Goal: Information Seeking & Learning: Learn about a topic

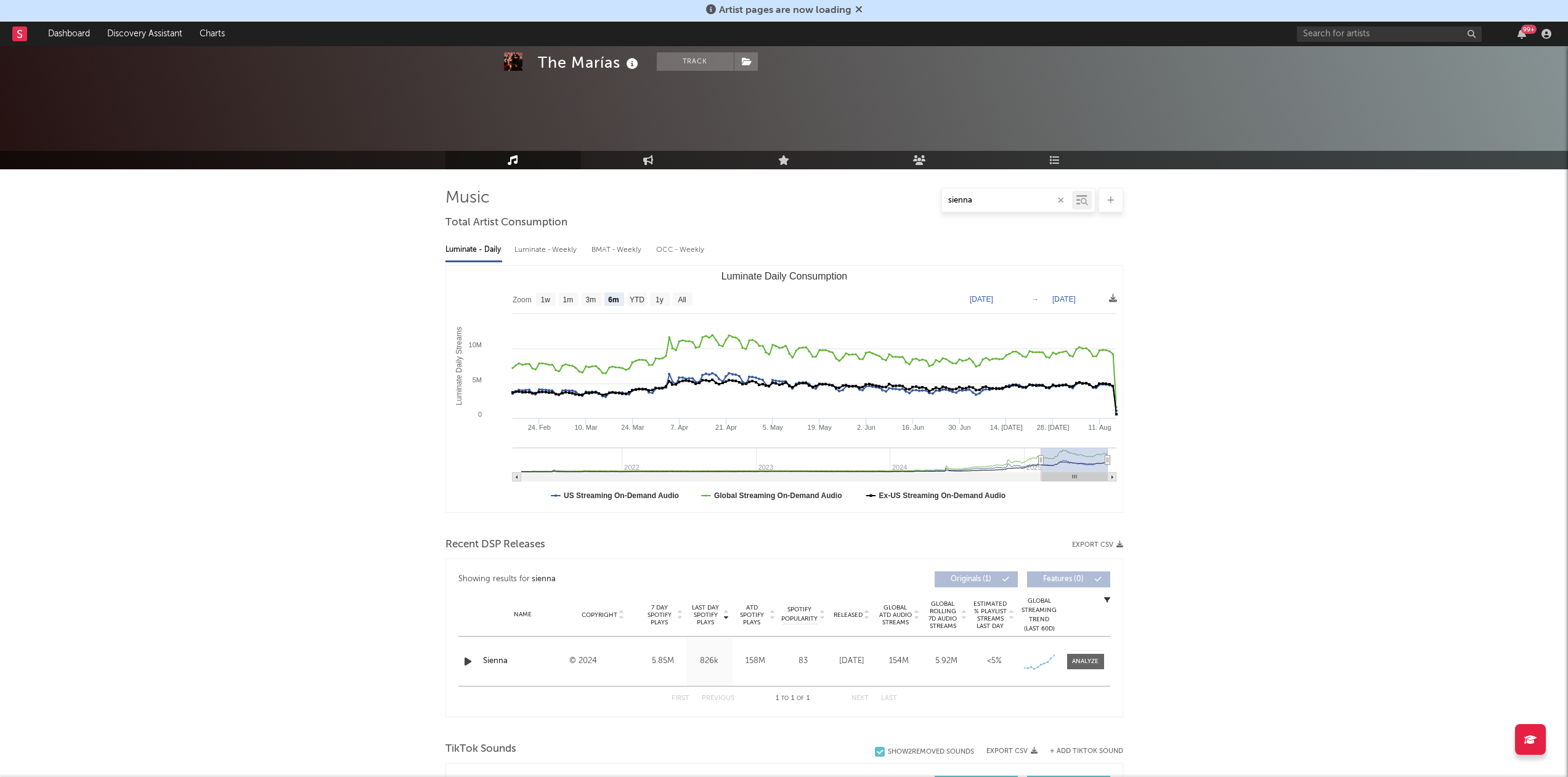
select select "6m"
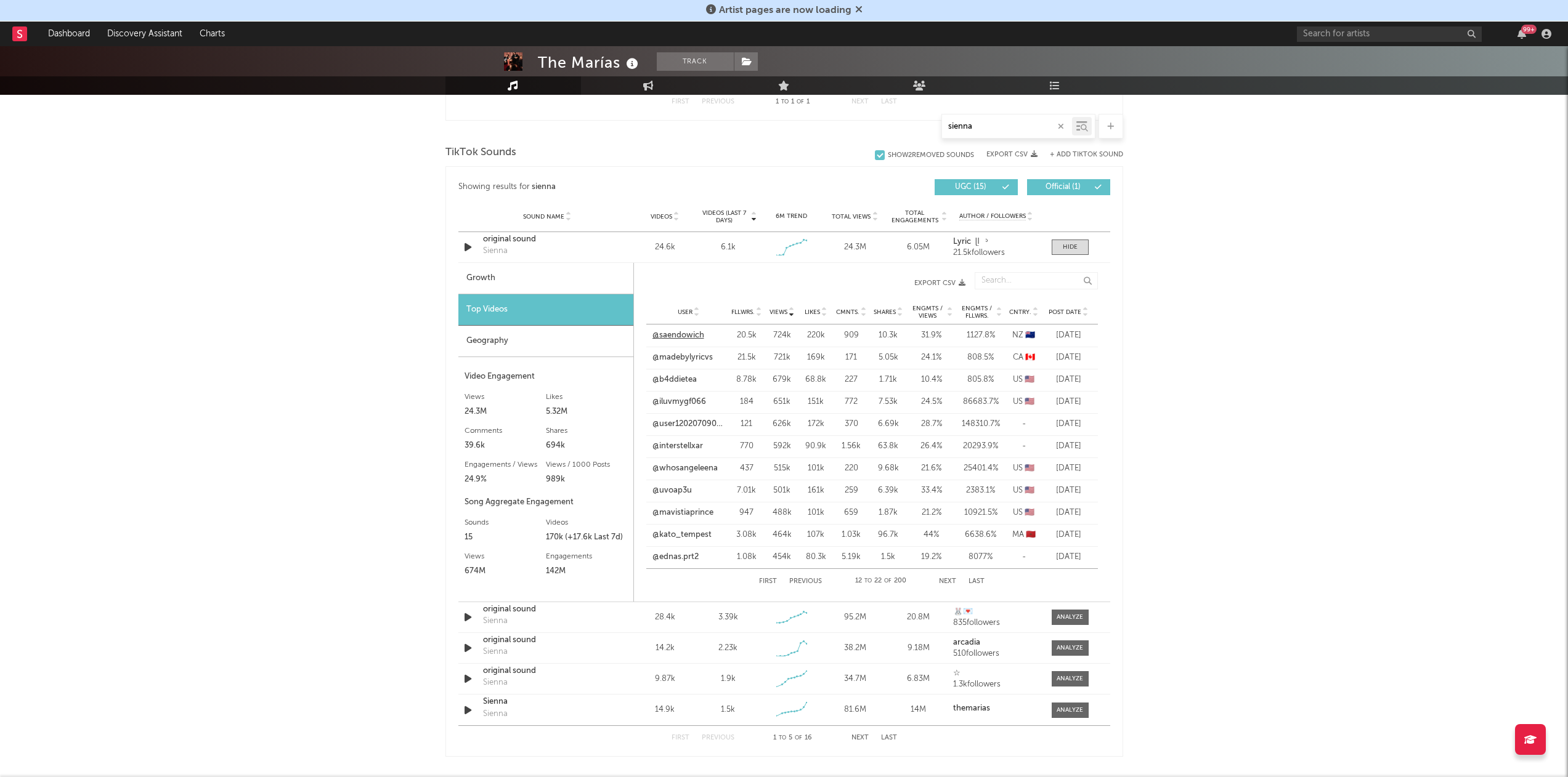
click at [690, 337] on link "@saendowich" at bounding box center [678, 336] width 52 height 12
click at [692, 354] on link "@madebylyricvs" at bounding box center [682, 358] width 60 height 12
click at [688, 384] on link "@b4ddietea" at bounding box center [675, 380] width 45 height 12
click at [688, 397] on link "@iluvmygf066" at bounding box center [679, 402] width 54 height 12
click at [690, 419] on link "@user120207090507" at bounding box center [688, 424] width 72 height 12
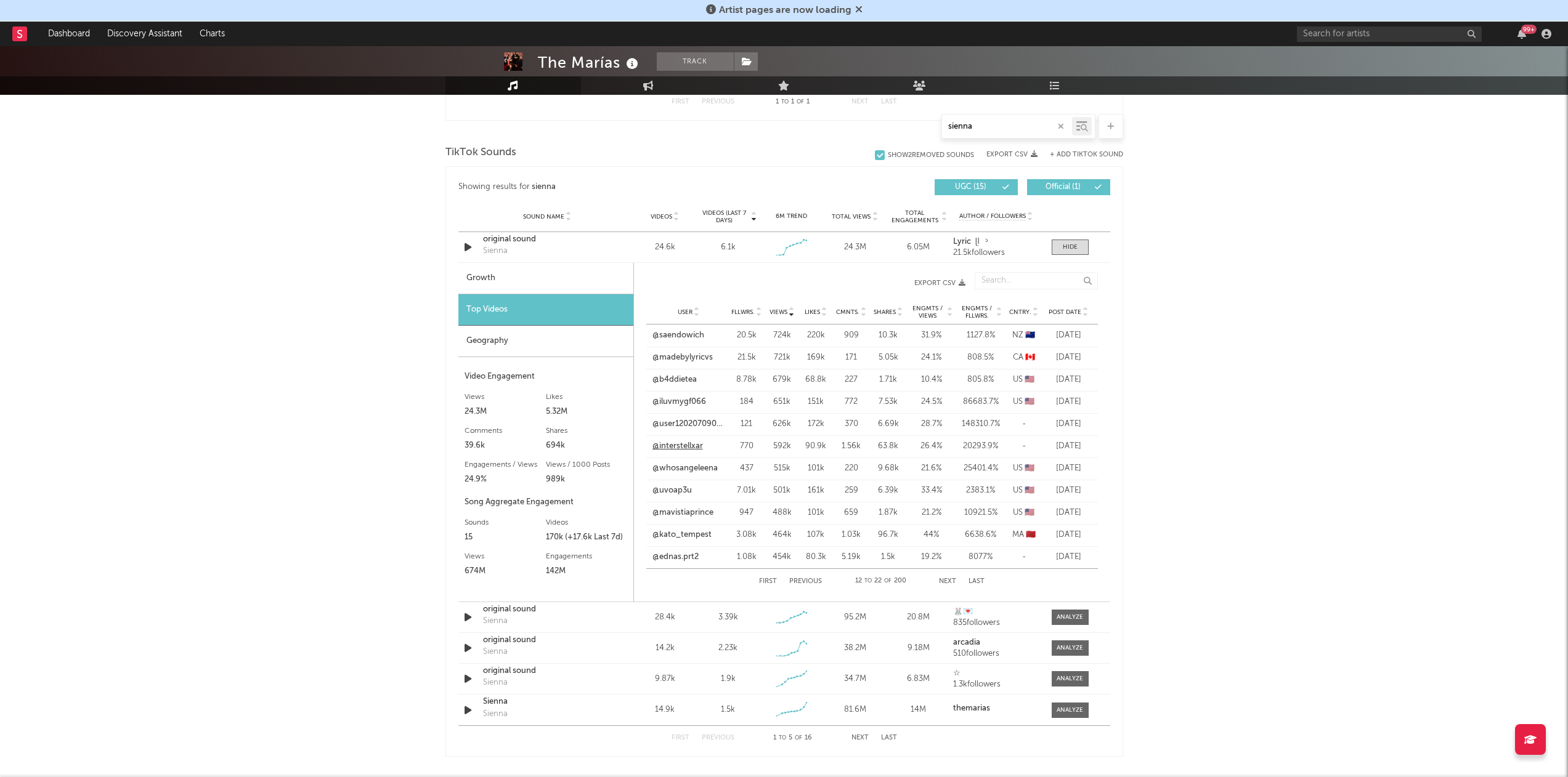
click at [686, 440] on link "@interstellxar" at bounding box center [678, 446] width 51 height 12
click at [688, 465] on link "@whosangeleena" at bounding box center [685, 469] width 65 height 12
click at [683, 487] on link "@uvoap3u" at bounding box center [672, 491] width 40 height 12
click at [675, 508] on link "@mavistiaprince" at bounding box center [683, 513] width 61 height 12
click at [675, 525] on div "User @kato_tempest Fllwrs. 3.08k Views 464k Likes 107k Cmnts. 1.03k Shares 96.7…" at bounding box center [872, 535] width 452 height 22
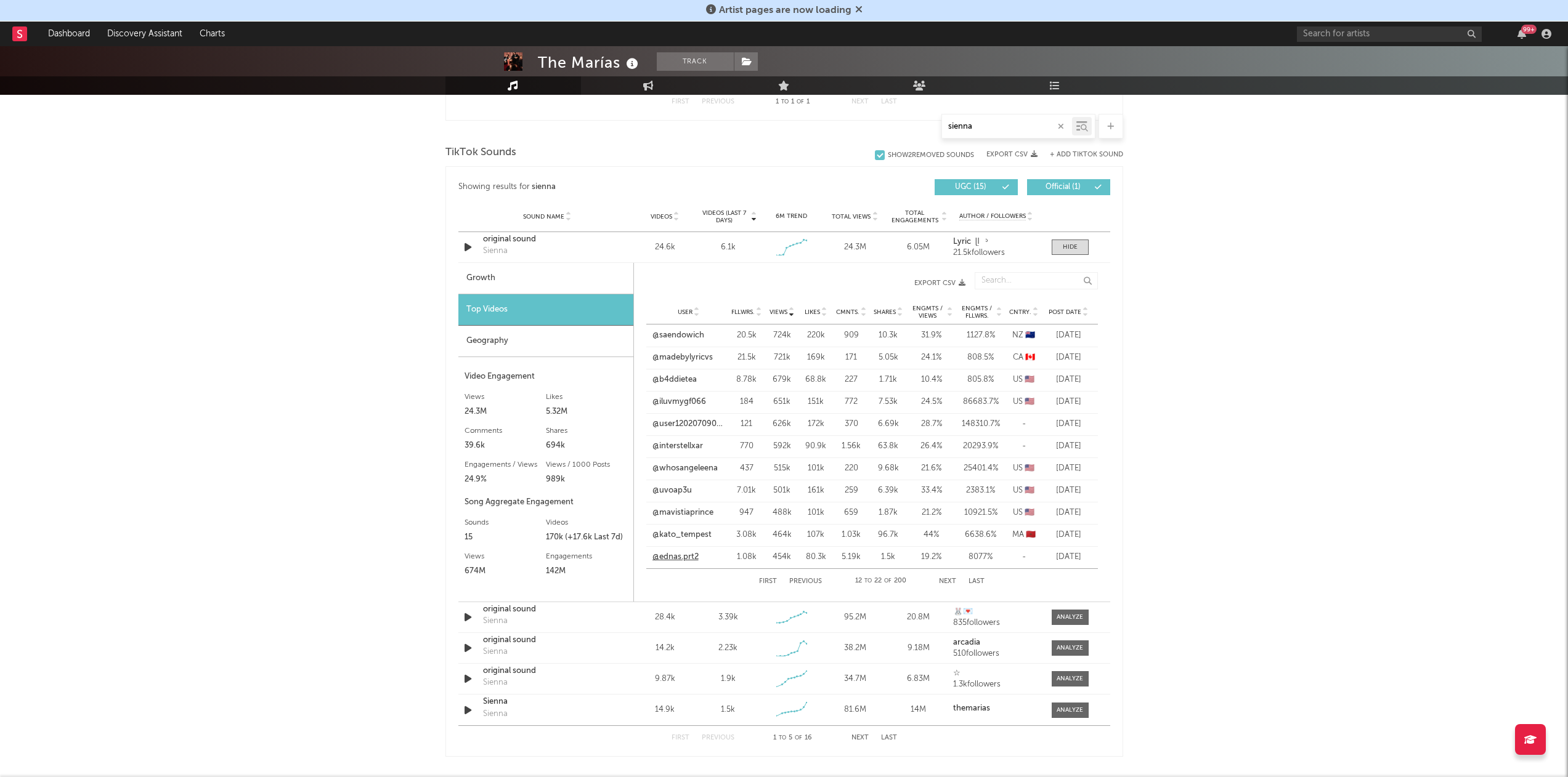
click at [678, 557] on link "@ednas.prt2" at bounding box center [675, 557] width 46 height 12
drag, startPoint x: 944, startPoint y: 583, endPoint x: 940, endPoint y: 576, distance: 8.1
click at [944, 583] on button "Next" at bounding box center [948, 581] width 17 height 7
click at [697, 336] on link "@rachellsroom" at bounding box center [680, 336] width 56 height 12
click at [694, 353] on link "@userrra25610" at bounding box center [680, 358] width 56 height 12
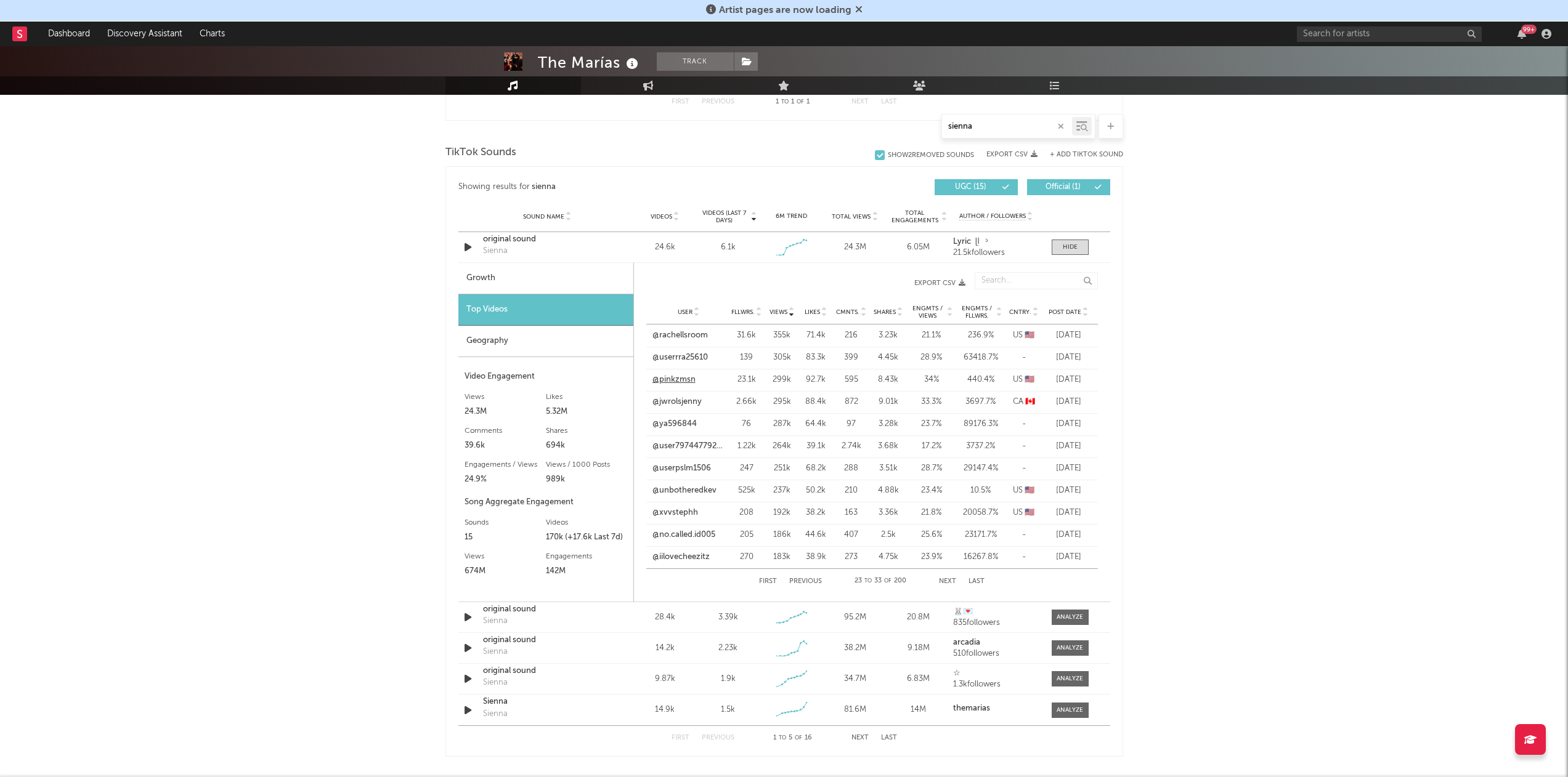
click at [685, 377] on link "@pinkzmsn" at bounding box center [674, 380] width 43 height 12
click at [688, 399] on link "@jwrolsjenny" at bounding box center [677, 402] width 50 height 12
click at [681, 425] on link "@ya596844" at bounding box center [675, 424] width 45 height 12
click at [685, 441] on link "@user79744779249021" at bounding box center [688, 446] width 72 height 12
click at [687, 469] on link "@userpslm1506" at bounding box center [681, 469] width 58 height 12
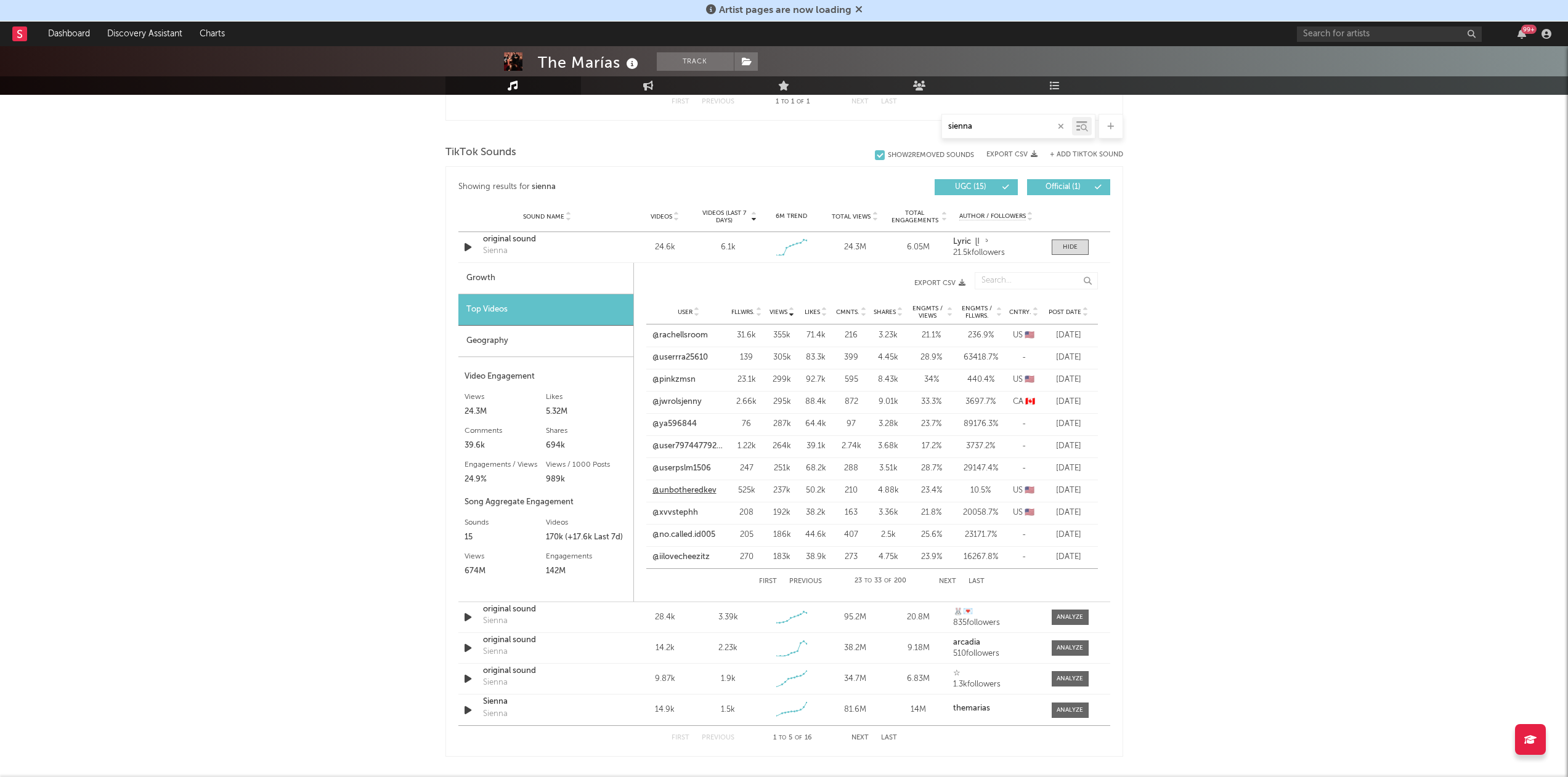
click at [686, 490] on link "@unbotheredkev" at bounding box center [684, 491] width 64 height 12
drag, startPoint x: 682, startPoint y: 511, endPoint x: 682, endPoint y: 526, distance: 15.0
click at [681, 511] on link "@xvvstephh" at bounding box center [675, 513] width 46 height 12
click at [683, 534] on link "@no.called.id005" at bounding box center [683, 535] width 63 height 12
click at [681, 556] on link "@iilovecheezitz" at bounding box center [681, 557] width 57 height 12
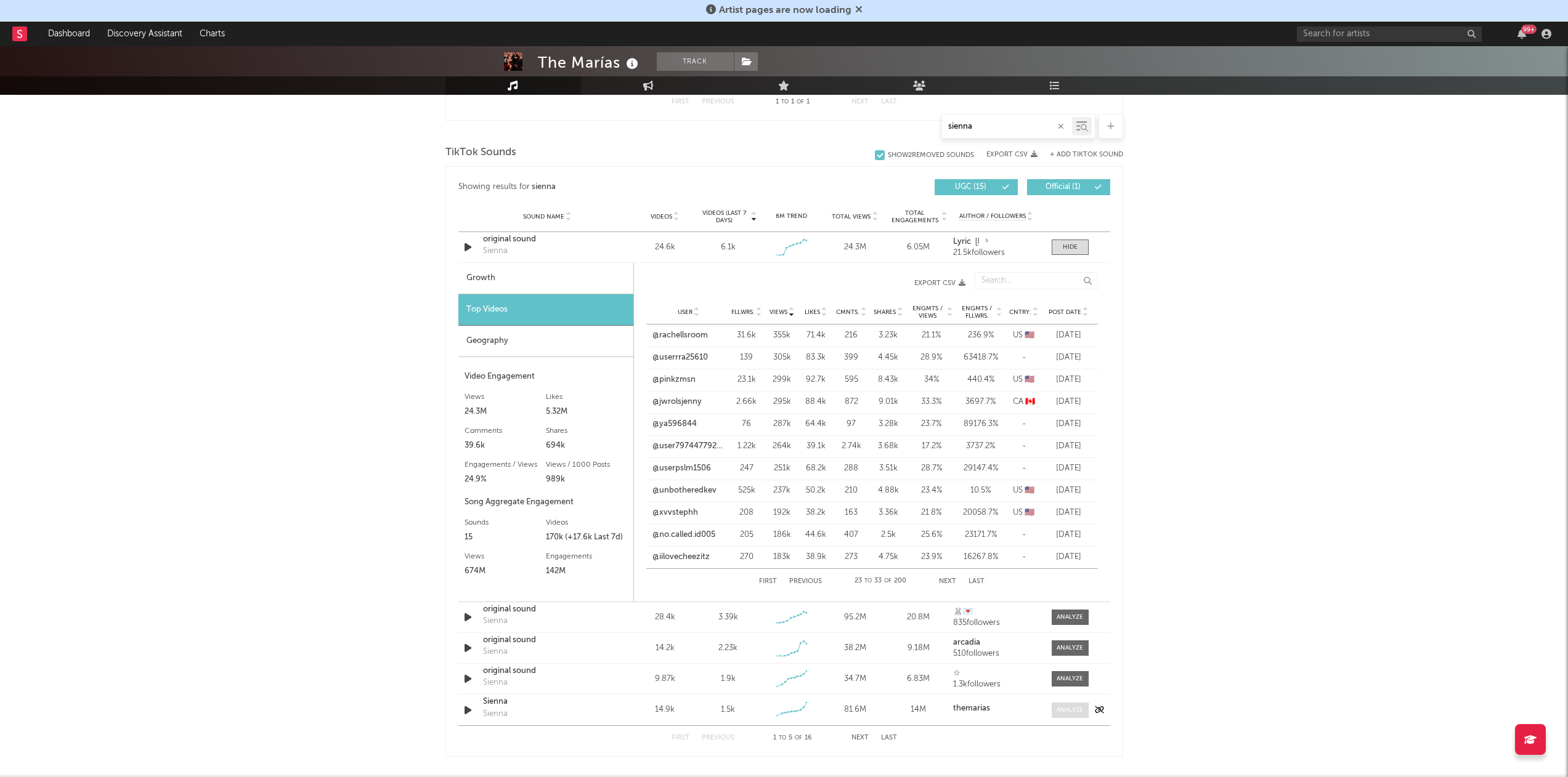
click at [1076, 711] on div at bounding box center [1070, 710] width 27 height 9
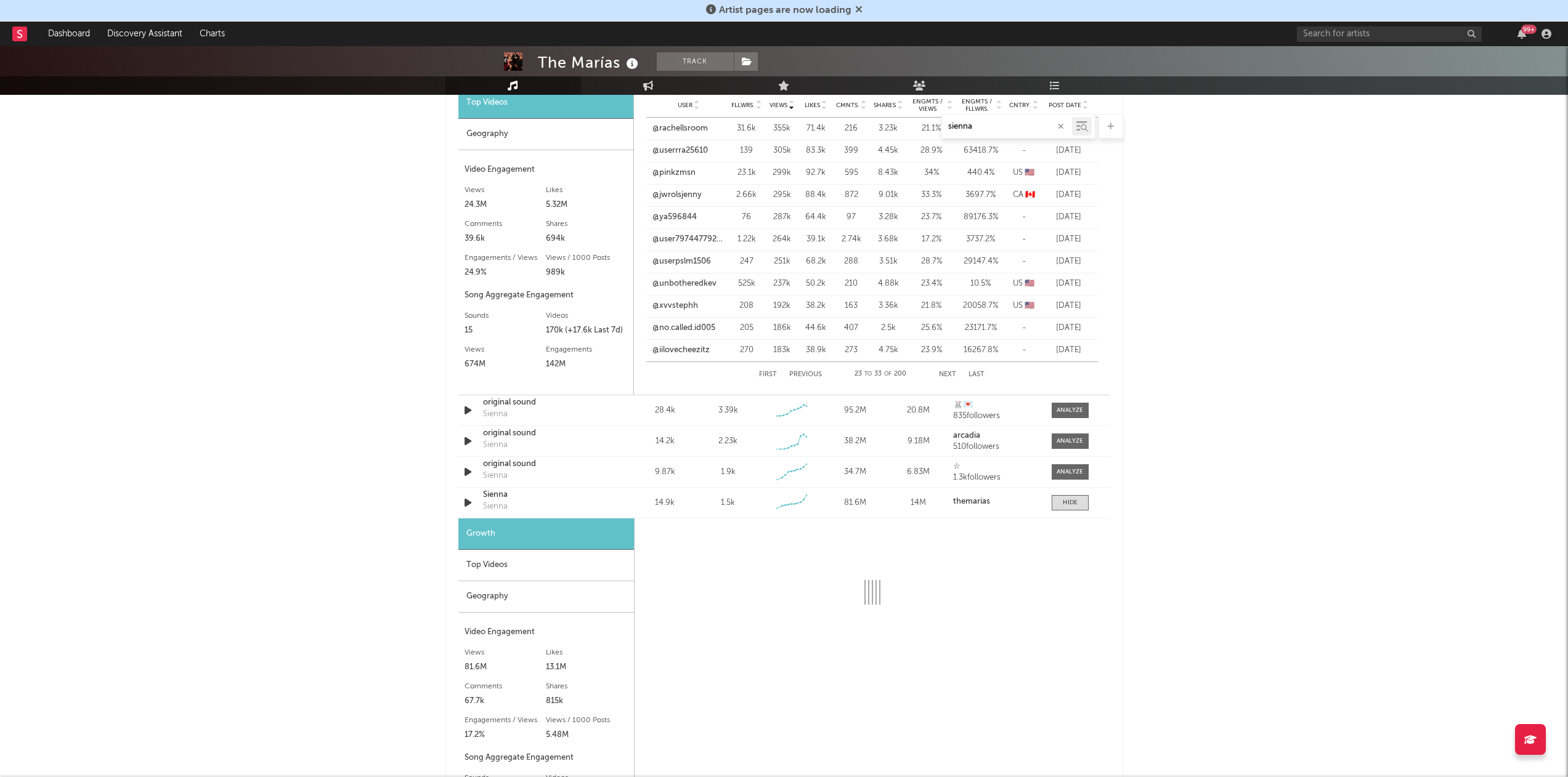
scroll to position [812, 0]
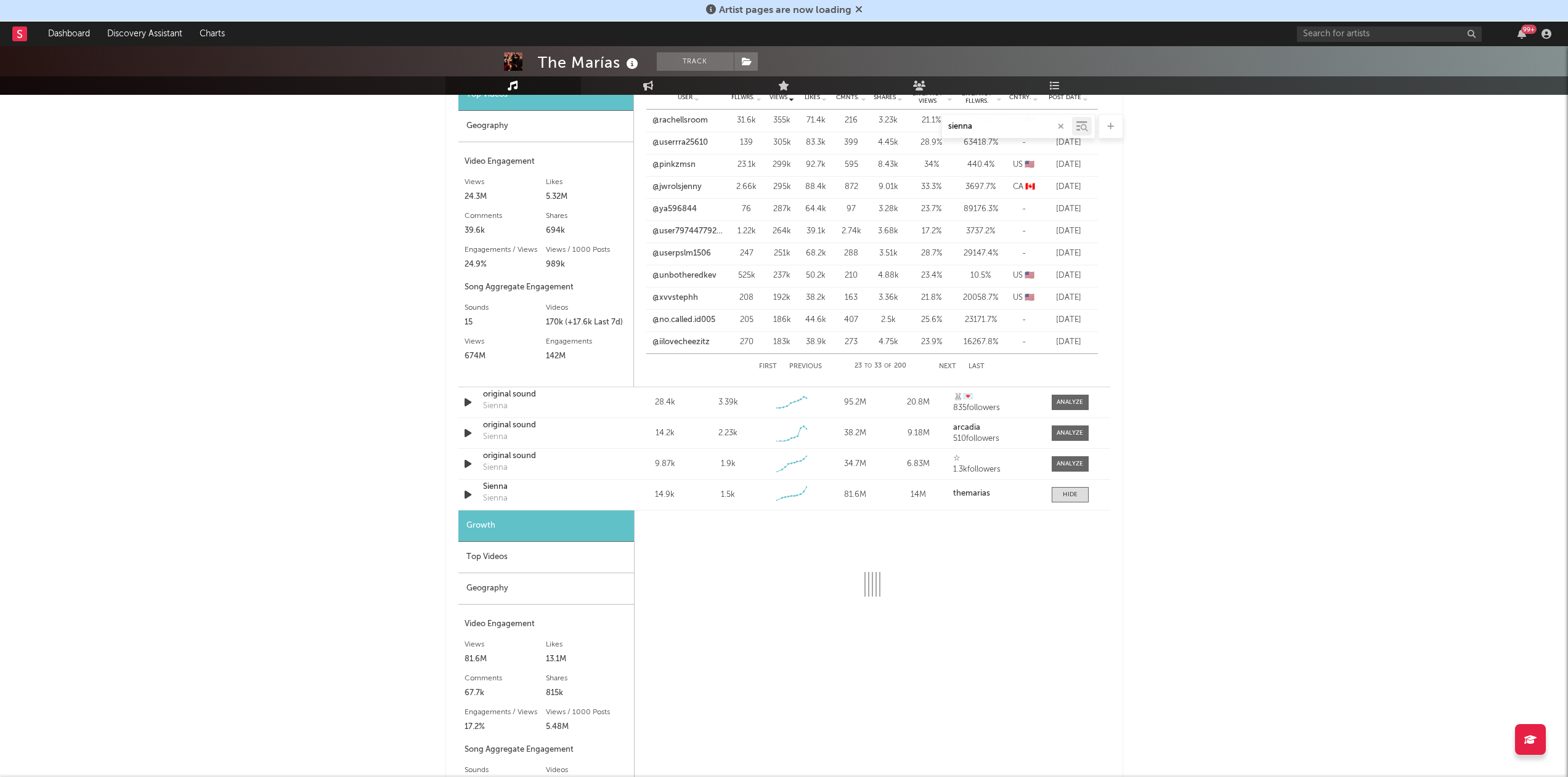
click at [497, 629] on div "Video Engagement" at bounding box center [546, 625] width 164 height 15
click at [483, 566] on div "Top Videos" at bounding box center [546, 557] width 175 height 32
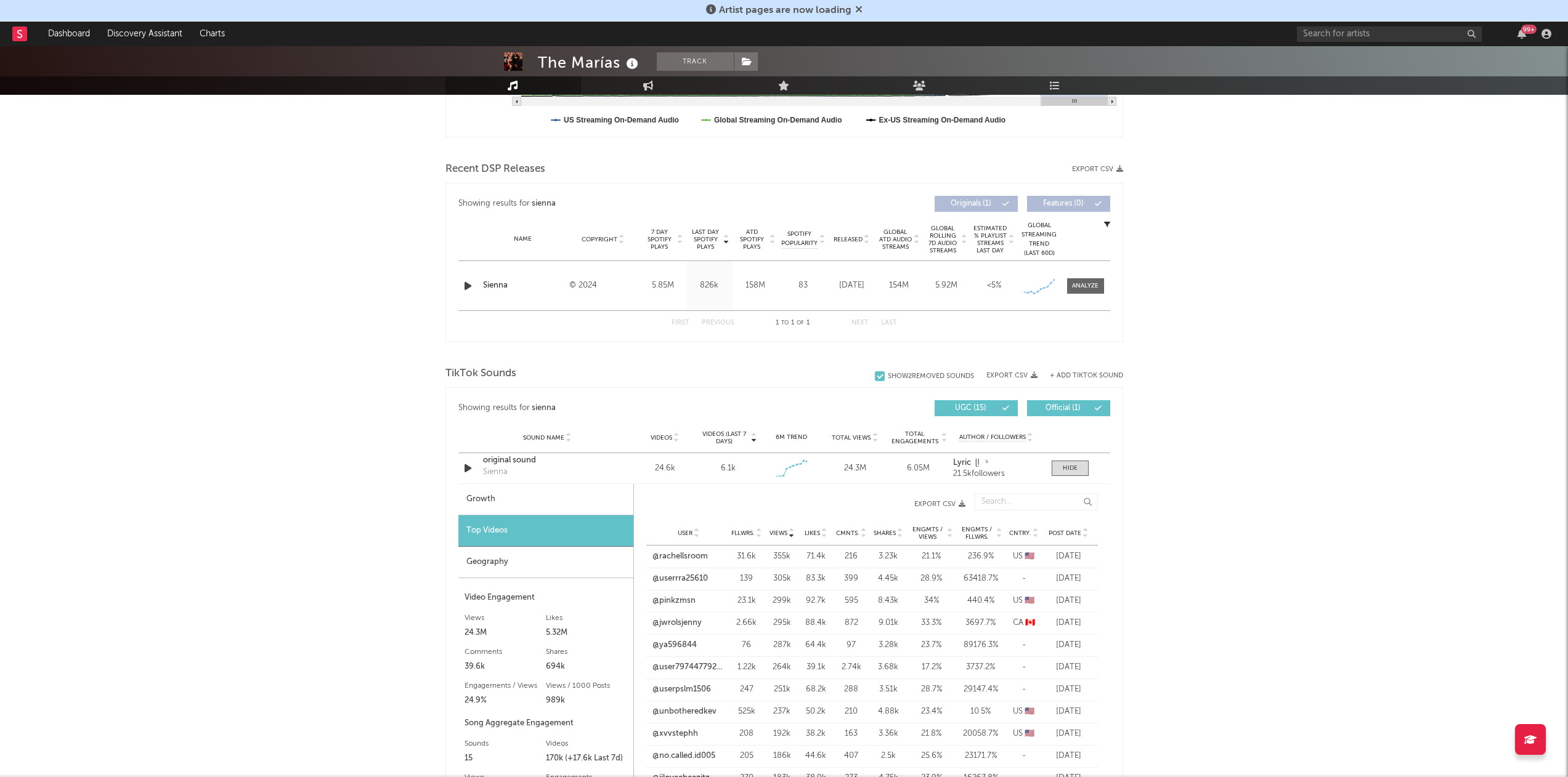
scroll to position [34, 0]
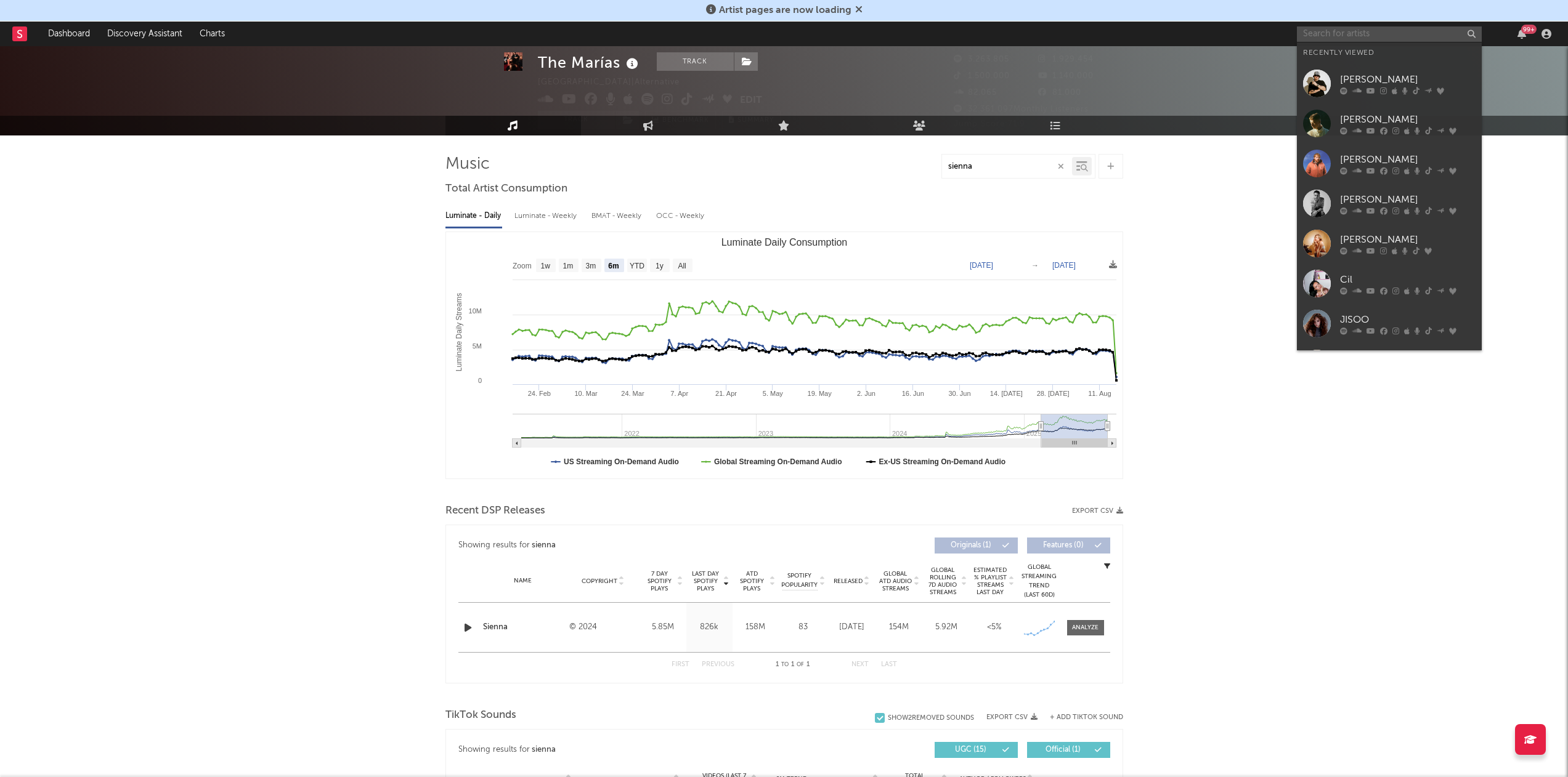
click at [1383, 41] on input "text" at bounding box center [1390, 34] width 185 height 15
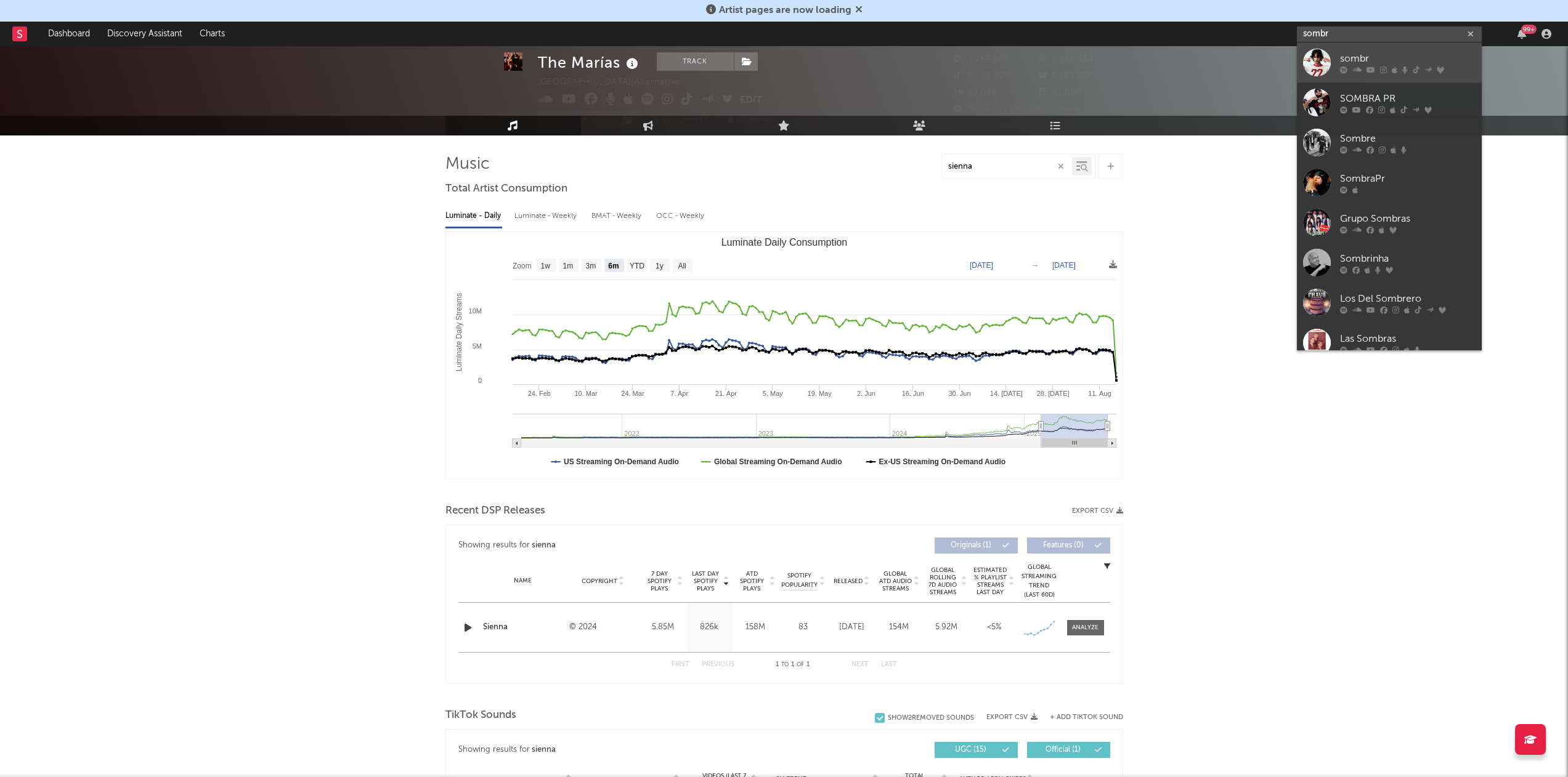
type input "sombr"
click at [1364, 69] on div at bounding box center [1408, 69] width 136 height 7
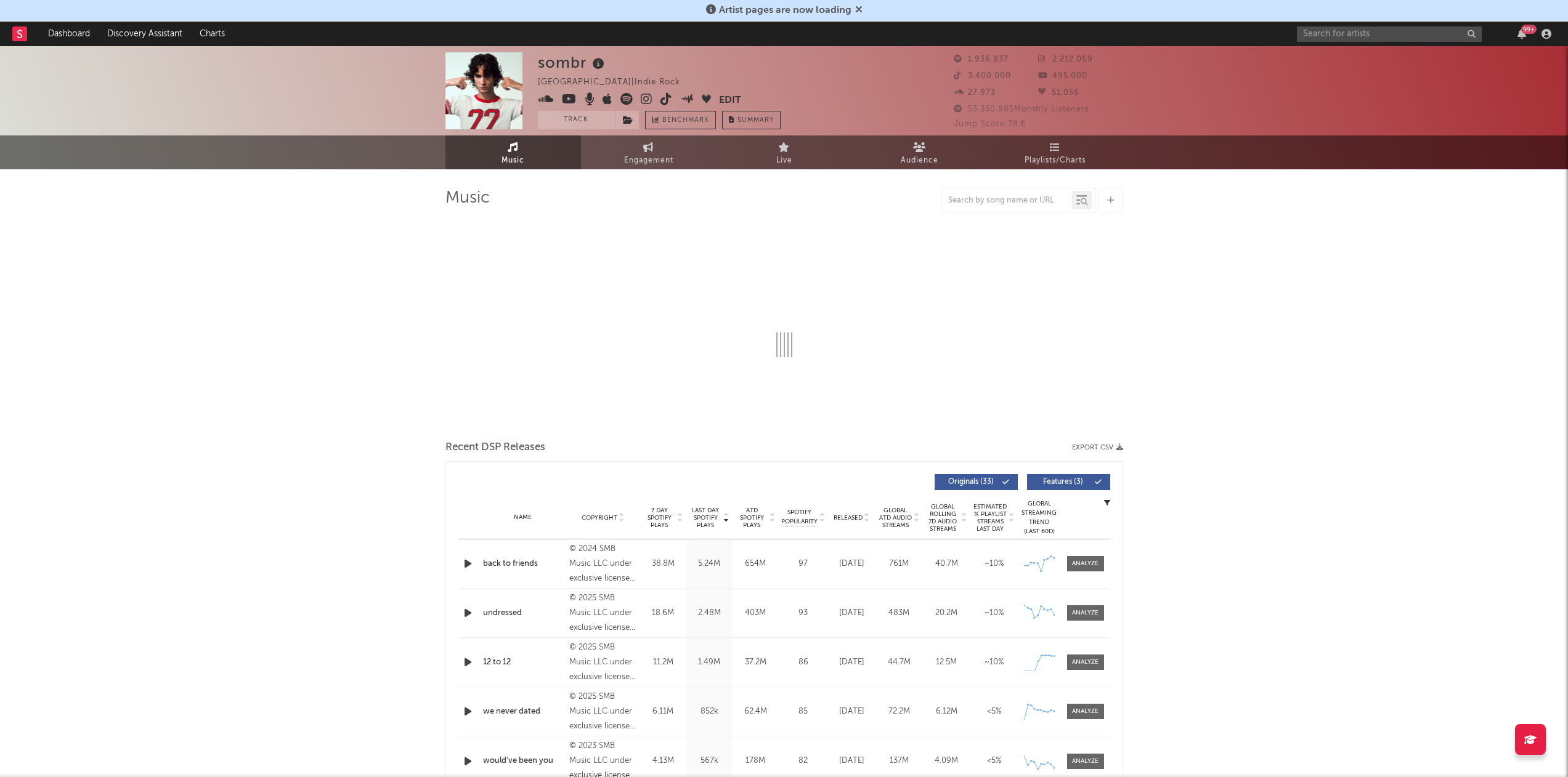
select select "6m"
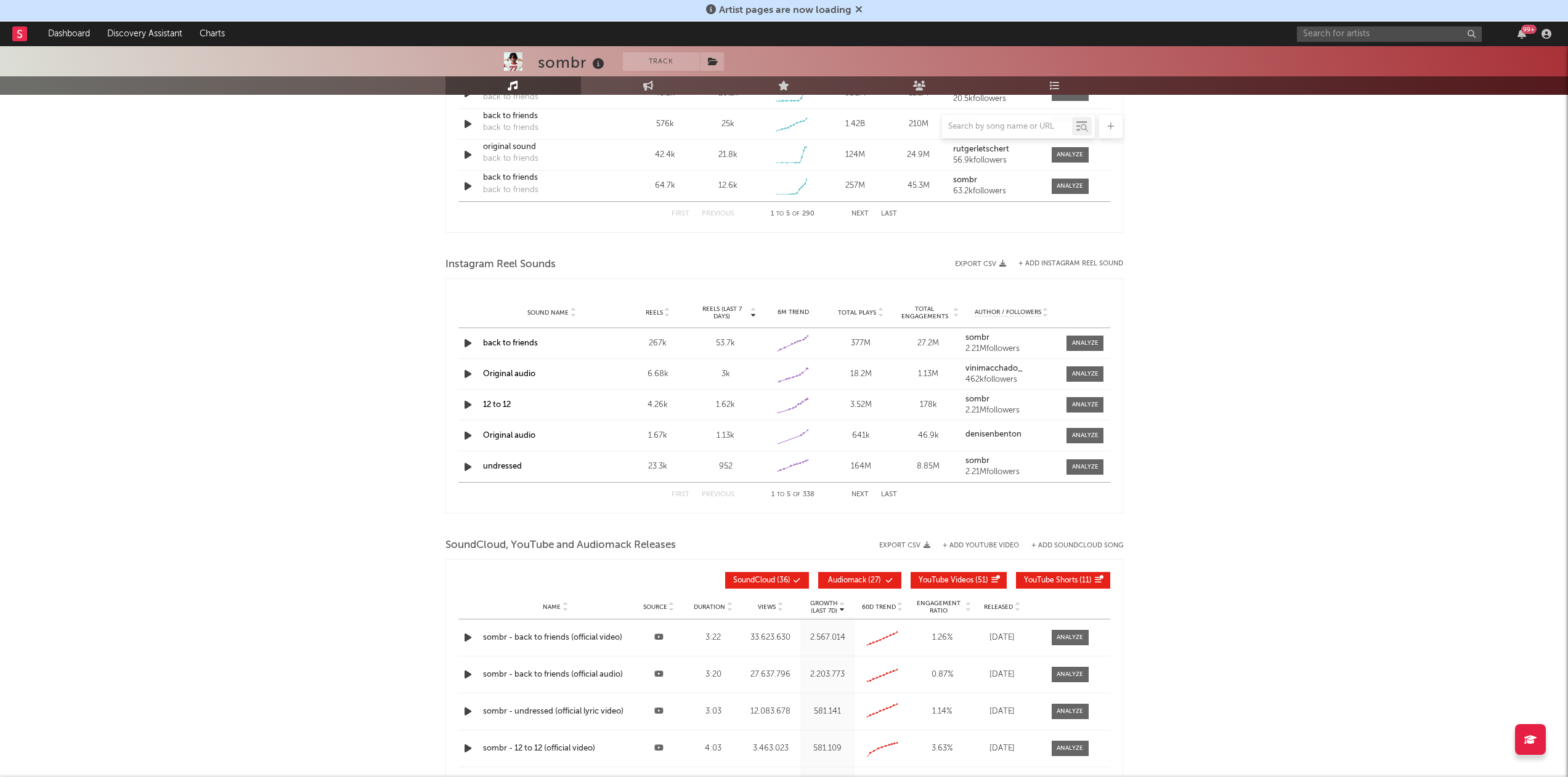
scroll to position [980, 0]
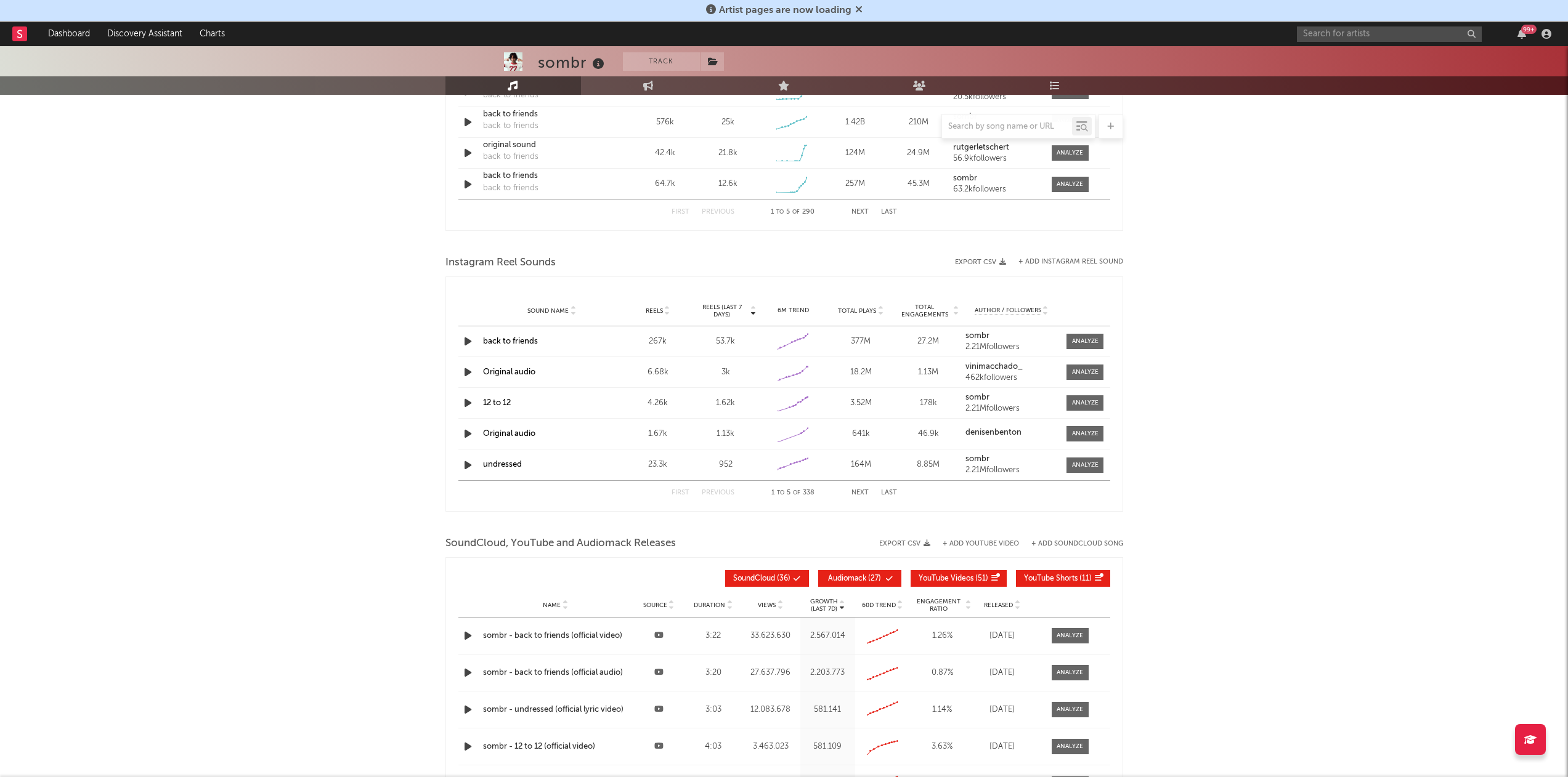
click at [972, 133] on div at bounding box center [1007, 126] width 130 height 15
click at [974, 128] on input "text" at bounding box center [1007, 127] width 130 height 10
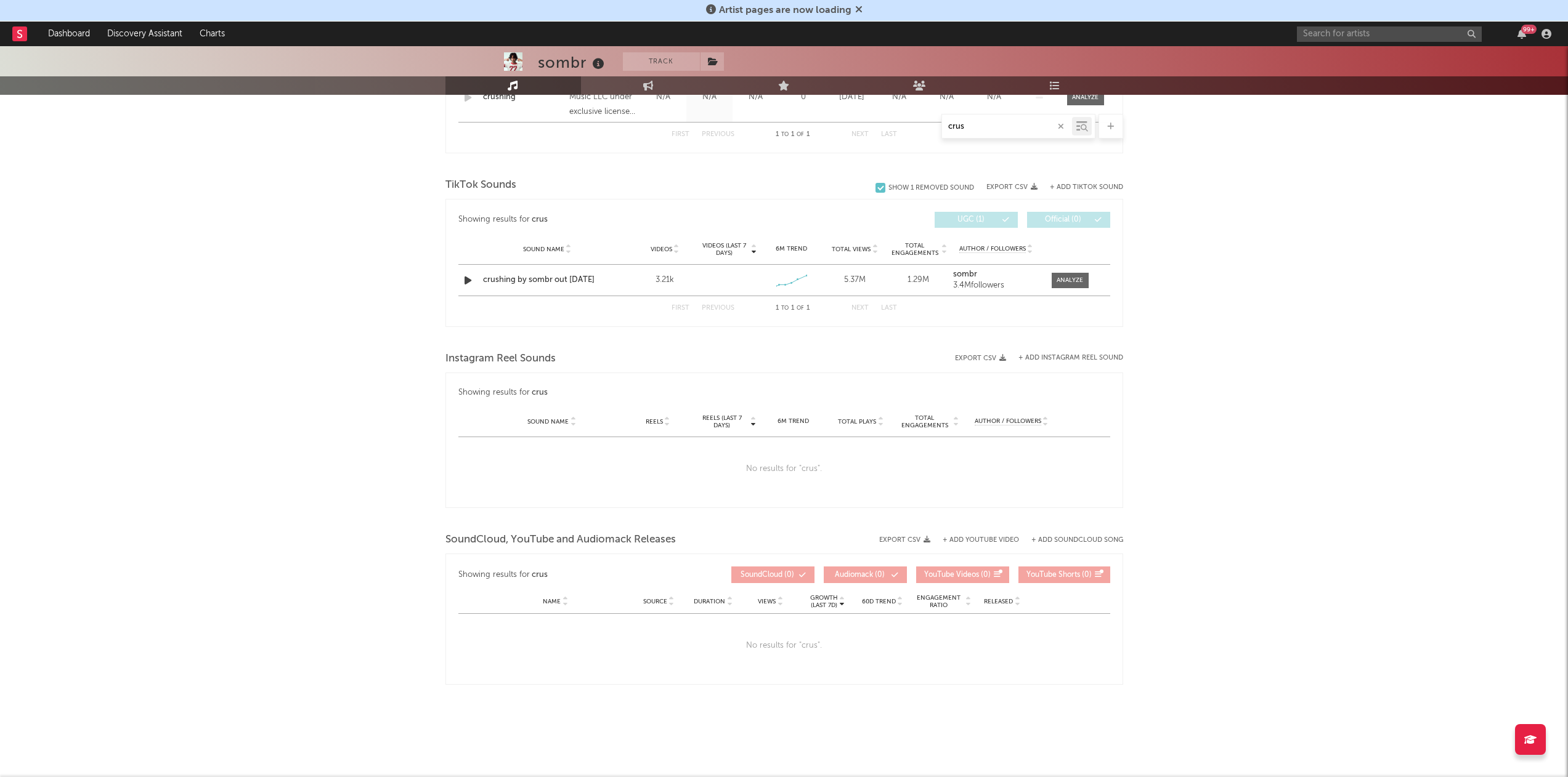
scroll to position [564, 0]
type input "crushing"
click at [553, 276] on div "crushing by sombr out [DATE]" at bounding box center [548, 280] width 129 height 12
click at [1076, 284] on div at bounding box center [1070, 280] width 27 height 9
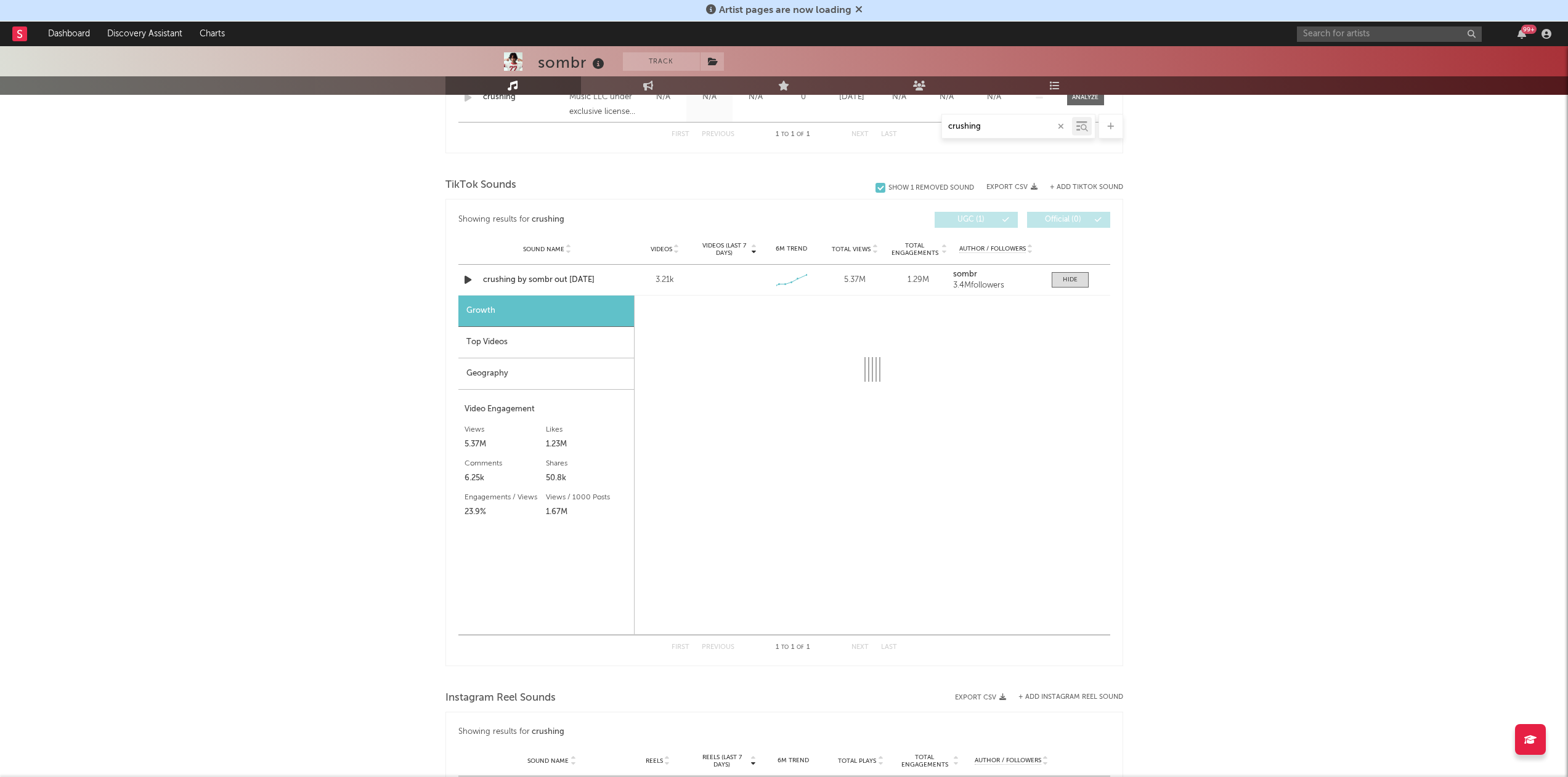
select select "1w"
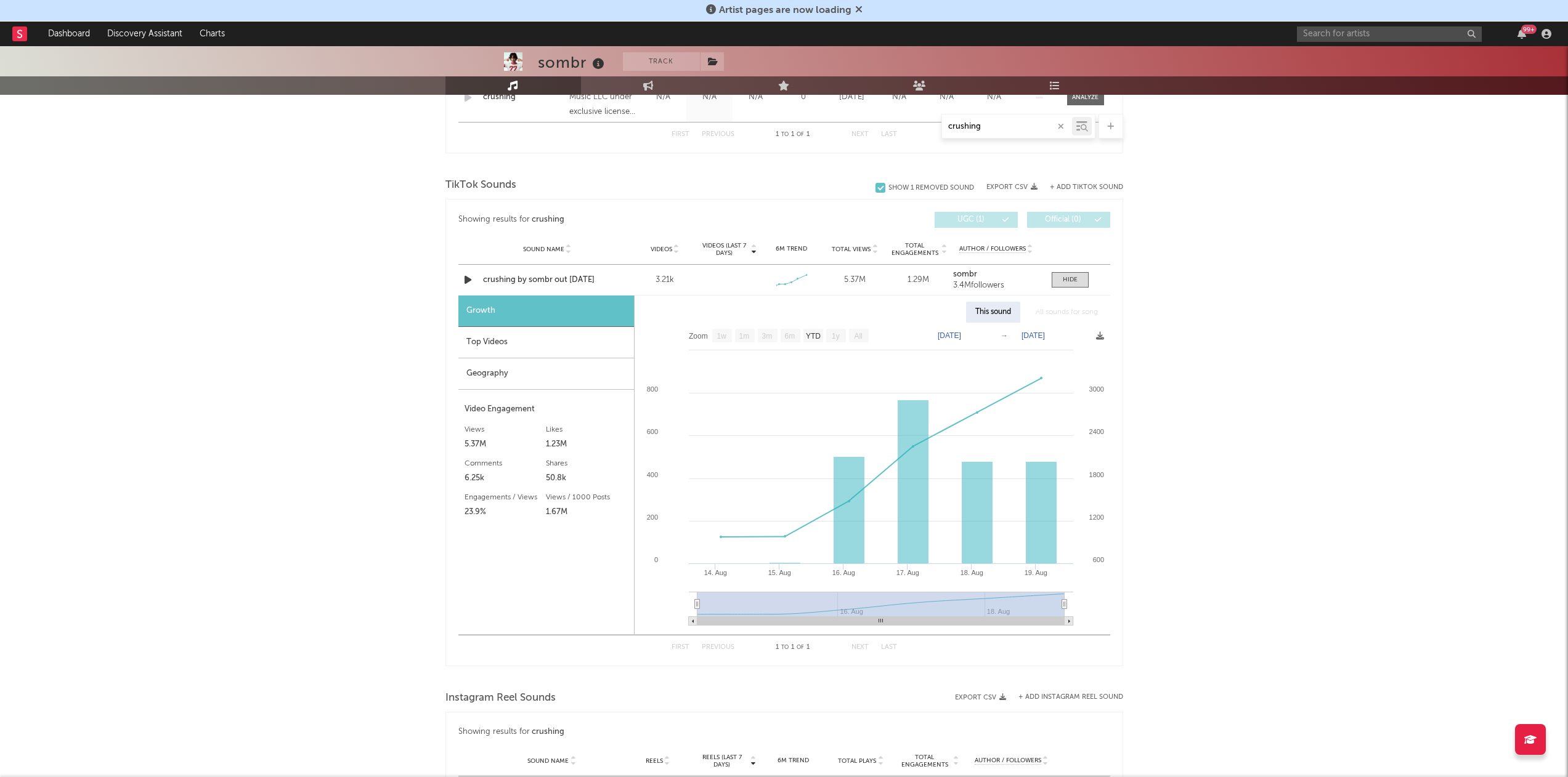
click at [498, 344] on div "Top Videos" at bounding box center [546, 342] width 175 height 32
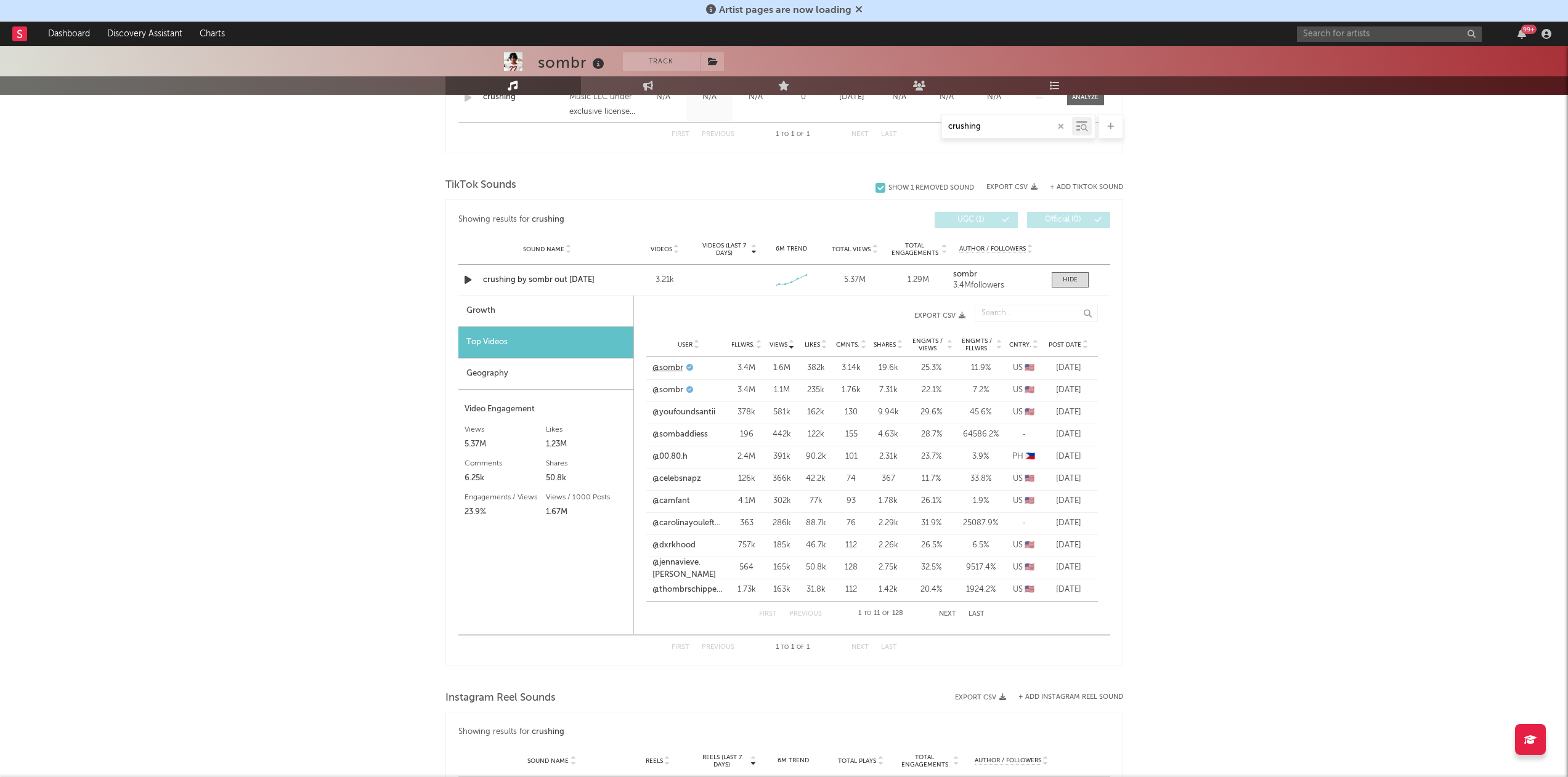
click at [680, 367] on link "@sombr" at bounding box center [668, 368] width 31 height 12
click at [668, 395] on link "@sombr" at bounding box center [668, 391] width 31 height 12
click at [675, 409] on link "@youfoundsantii" at bounding box center [683, 412] width 63 height 12
click at [677, 436] on link "@sombaddiess" at bounding box center [680, 435] width 56 height 12
click at [677, 455] on link "@00.80.h" at bounding box center [670, 457] width 35 height 12
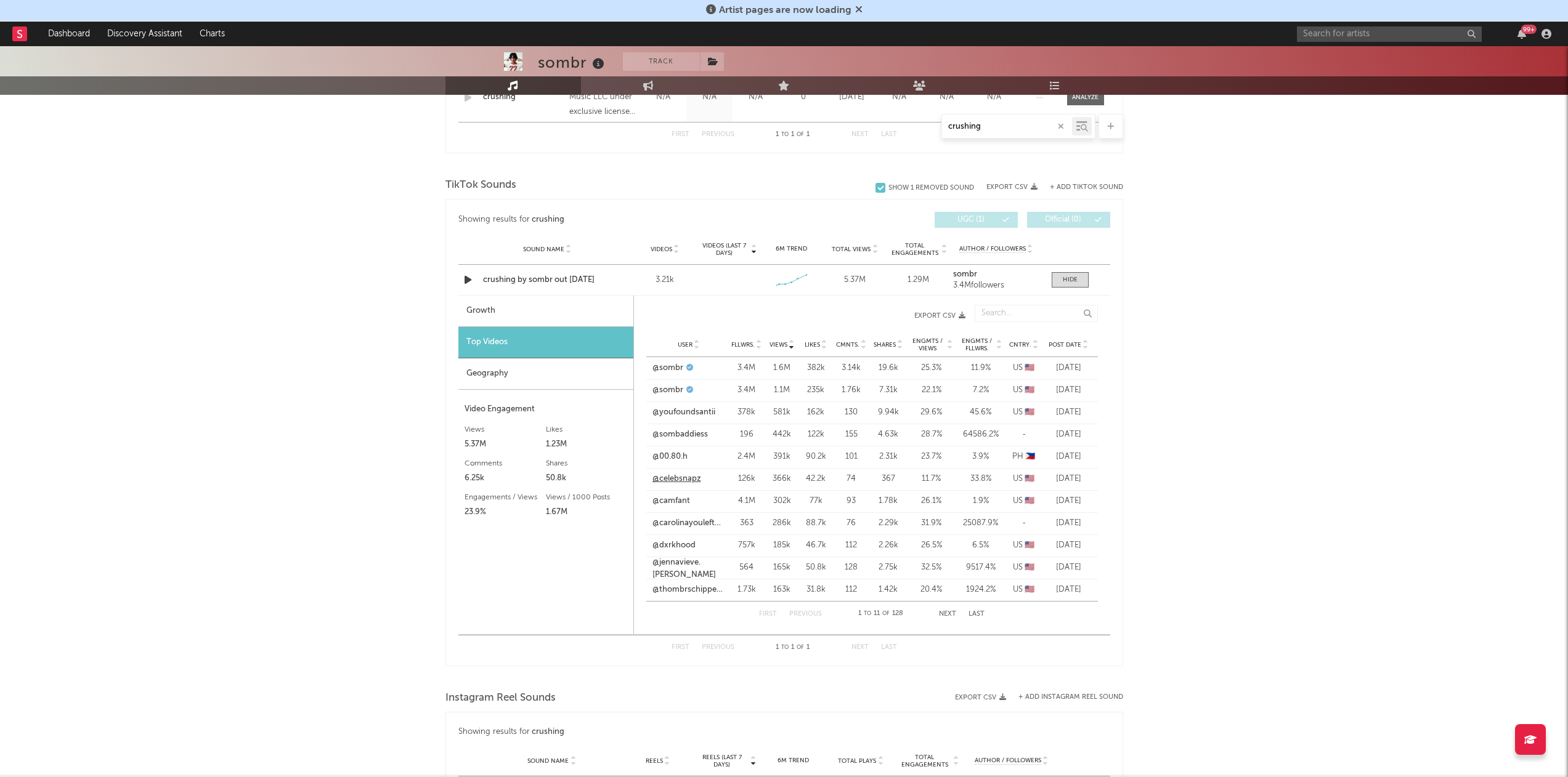
click at [678, 475] on link "@celebsnapz" at bounding box center [677, 479] width 49 height 12
click at [681, 503] on link "@camfant" at bounding box center [671, 501] width 38 height 12
click at [683, 520] on link "@carolinayouleftbehind" at bounding box center [688, 523] width 72 height 12
click at [678, 548] on link "@dxrkhood" at bounding box center [674, 545] width 43 height 12
click at [678, 563] on link "@jennavieve.[PERSON_NAME]" at bounding box center [688, 568] width 72 height 24
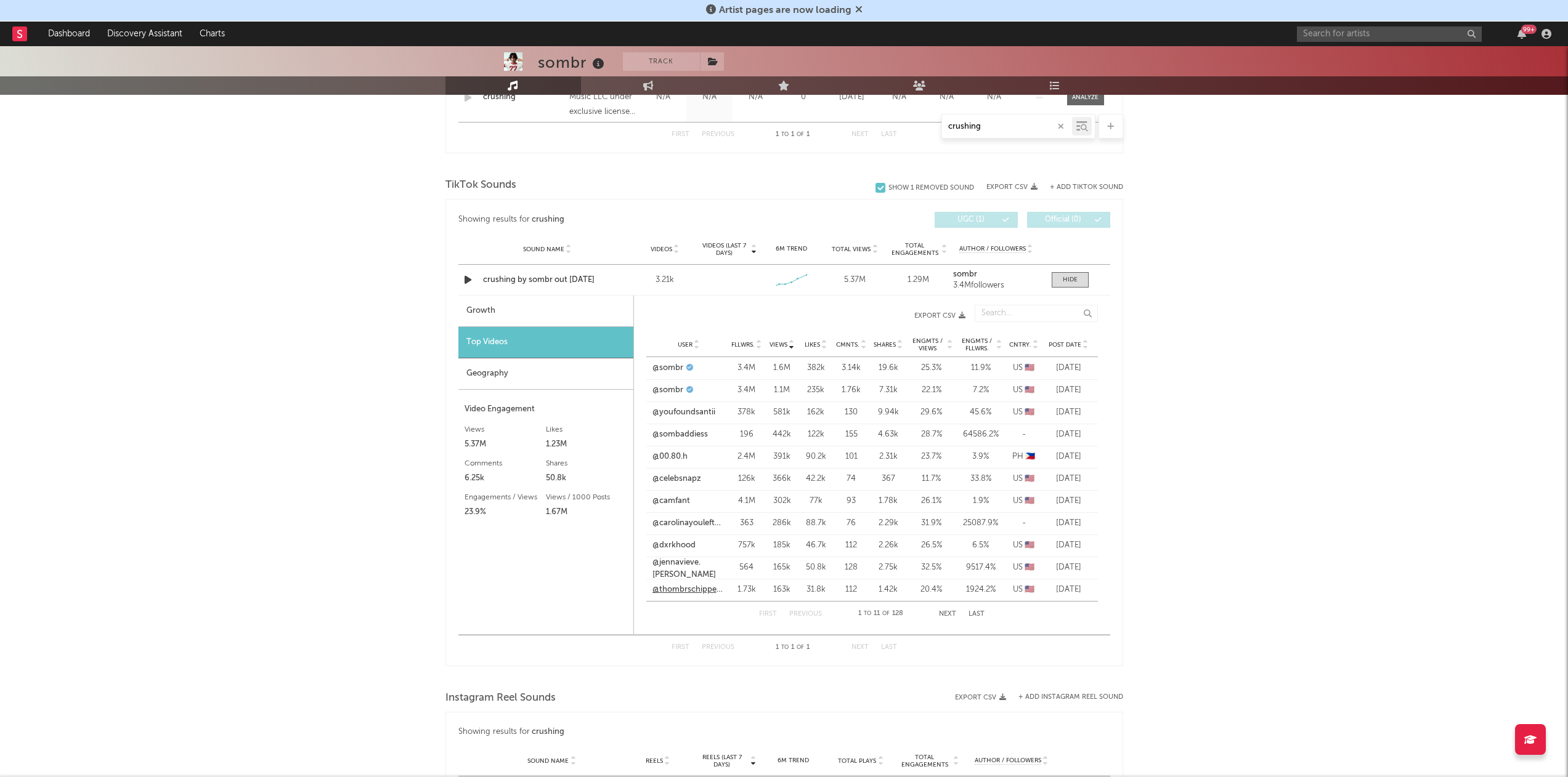
click at [680, 586] on link "@thombrschippedtooth" at bounding box center [688, 590] width 72 height 12
click at [1205, 619] on div "sombr Track [GEOGRAPHIC_DATA] | Indie Rock Edit Track Benchmark Summary 1.936.8…" at bounding box center [784, 300] width 1568 height 1634
click at [950, 615] on button "Next" at bounding box center [948, 614] width 17 height 7
click at [678, 364] on link "@mxll1a" at bounding box center [667, 368] width 30 height 12
click at [677, 366] on link "@mxll1a" at bounding box center [667, 368] width 30 height 12
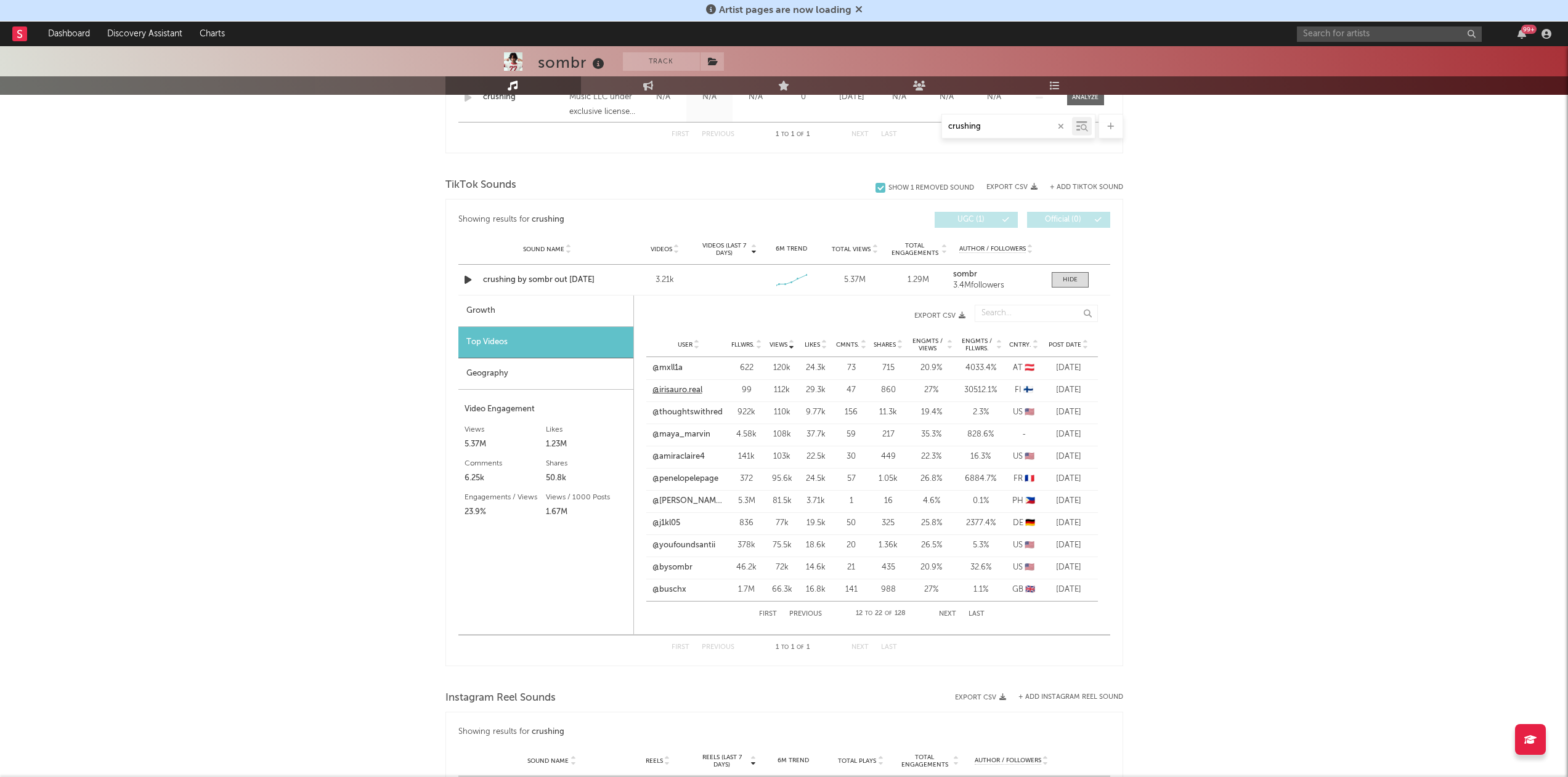
click at [680, 389] on link "@irisauro.real" at bounding box center [677, 391] width 50 height 12
click at [687, 414] on link "@thoughtswithred" at bounding box center [687, 412] width 70 height 12
click at [684, 433] on link "@maya_marvin" at bounding box center [681, 435] width 58 height 12
click at [686, 454] on link "@amiraclaire4" at bounding box center [678, 457] width 53 height 12
click at [685, 479] on link "@penelopelepage" at bounding box center [685, 479] width 66 height 12
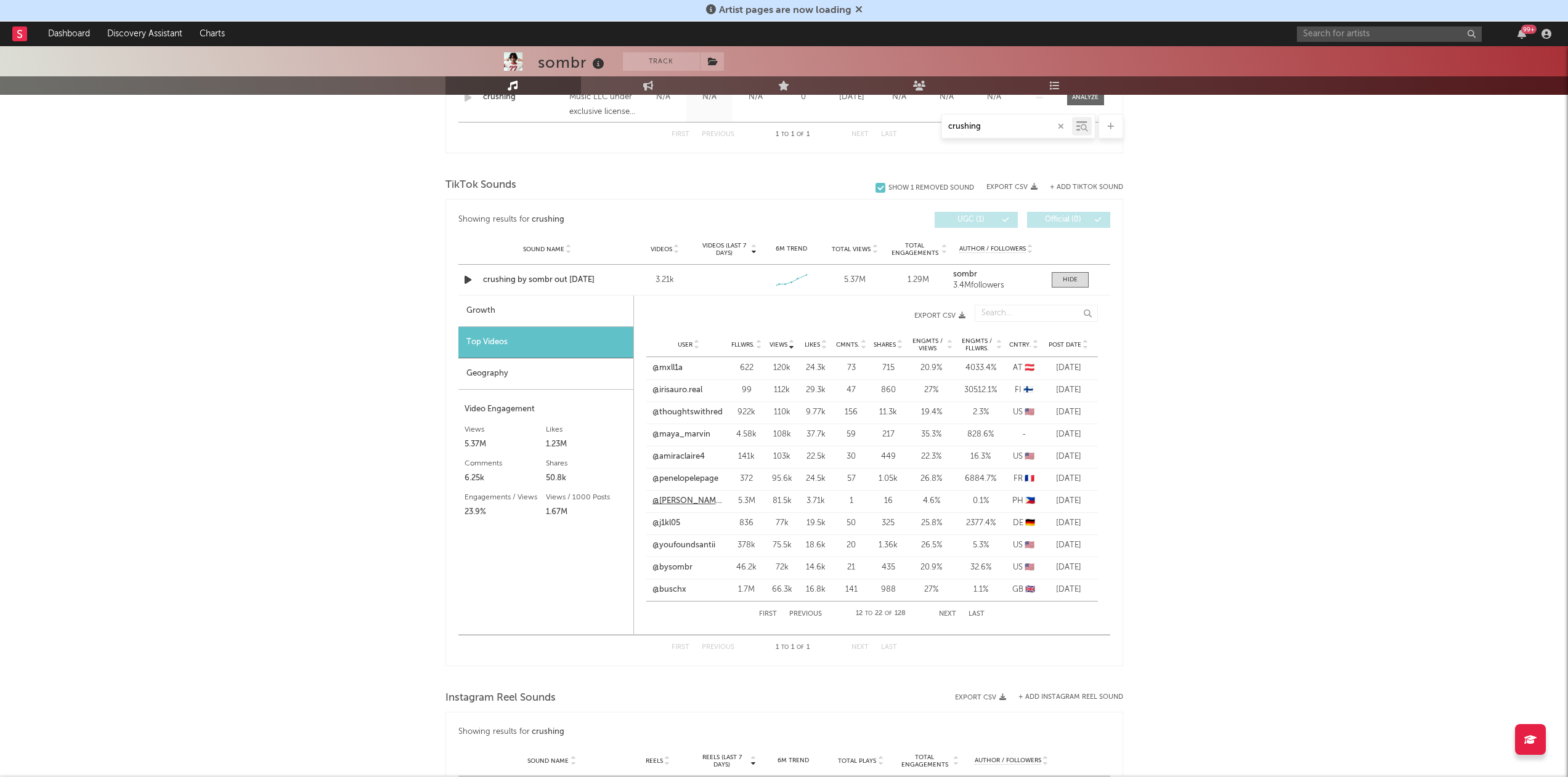
click at [686, 497] on link "@[PERSON_NAME].lyricssss" at bounding box center [688, 501] width 72 height 12
click at [670, 524] on link "@j1kl05" at bounding box center [666, 523] width 28 height 12
click at [674, 540] on link "@youfoundsantii" at bounding box center [683, 545] width 63 height 12
click at [673, 568] on link "@bysombr" at bounding box center [672, 568] width 40 height 12
click at [672, 591] on link "@buschx" at bounding box center [669, 590] width 34 height 12
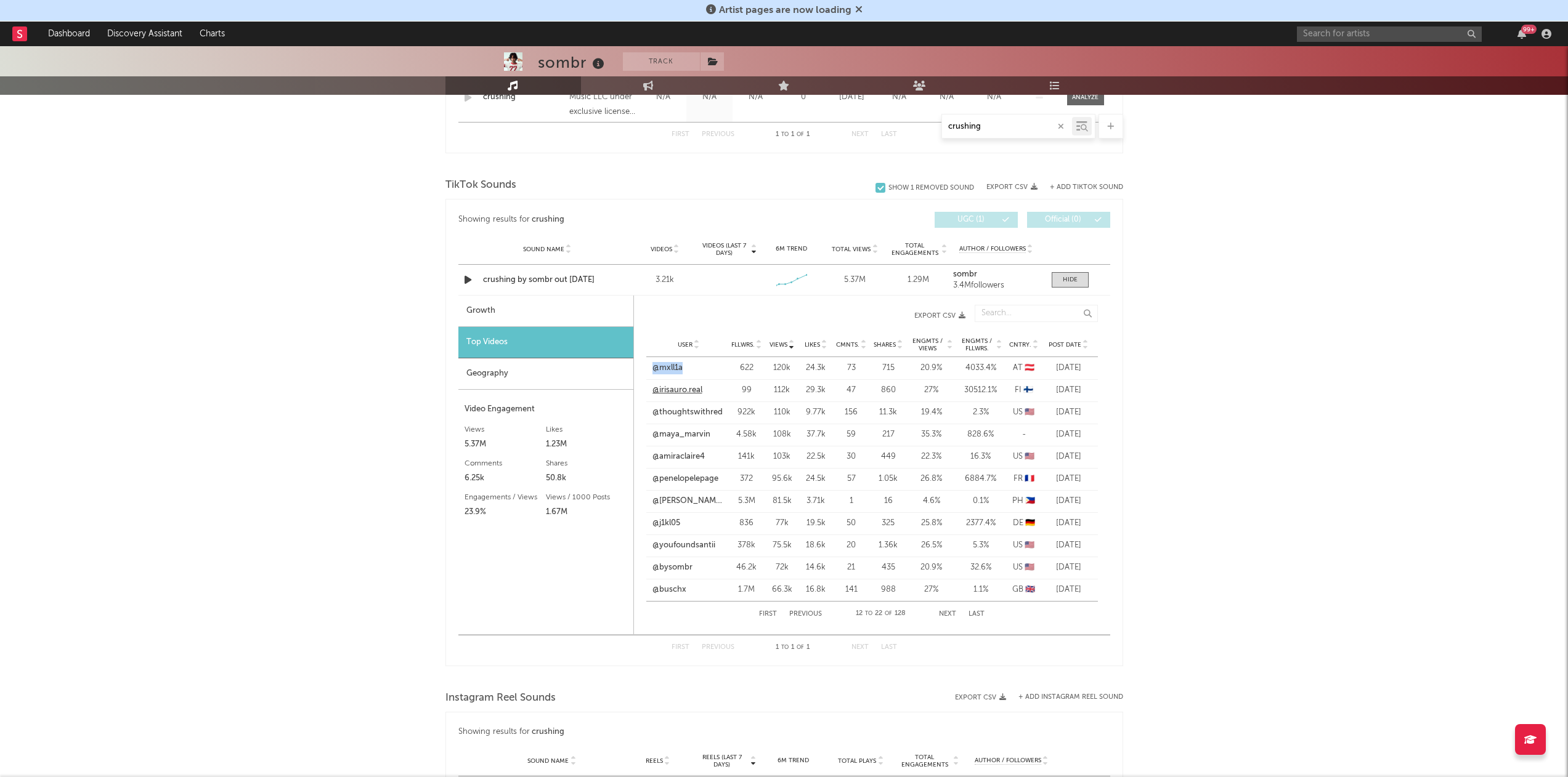
click at [683, 389] on link "@irisauro.real" at bounding box center [677, 391] width 50 height 12
click at [691, 406] on link "@thoughtswithred" at bounding box center [687, 412] width 70 height 12
click at [690, 433] on link "@maya_marvin" at bounding box center [681, 435] width 58 height 12
click at [685, 452] on link "@amiraclaire4" at bounding box center [678, 457] width 53 height 12
click at [687, 477] on link "@penelopelepage" at bounding box center [685, 479] width 66 height 12
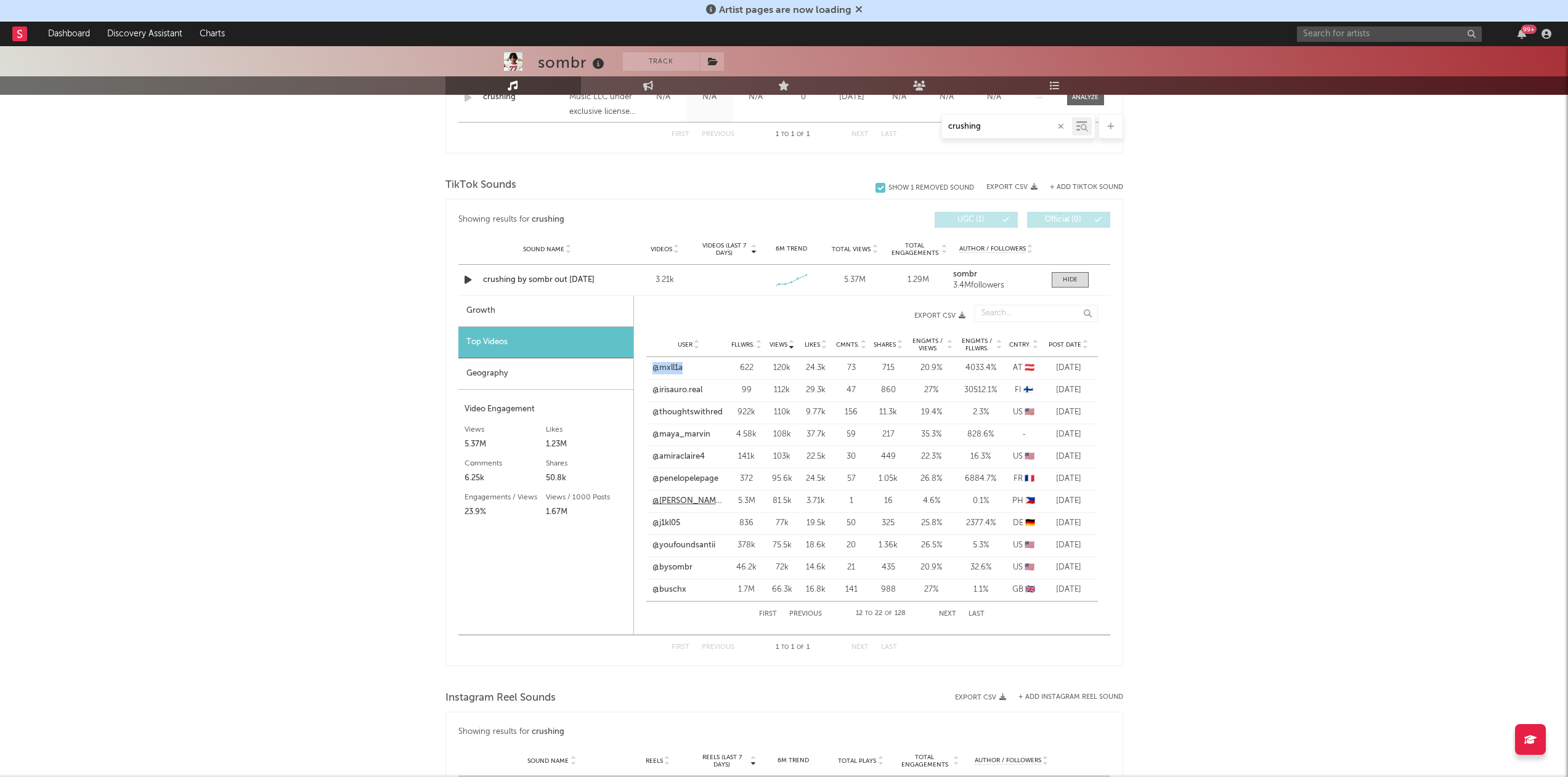
click at [688, 500] on link "@[PERSON_NAME].lyricssss" at bounding box center [688, 501] width 72 height 12
click at [672, 519] on link "@j1kl05" at bounding box center [666, 523] width 28 height 12
click at [669, 542] on link "@youfoundsantii" at bounding box center [683, 545] width 63 height 12
click at [672, 563] on link "@bysombr" at bounding box center [672, 568] width 40 height 12
click at [669, 586] on link "@buschx" at bounding box center [669, 590] width 34 height 12
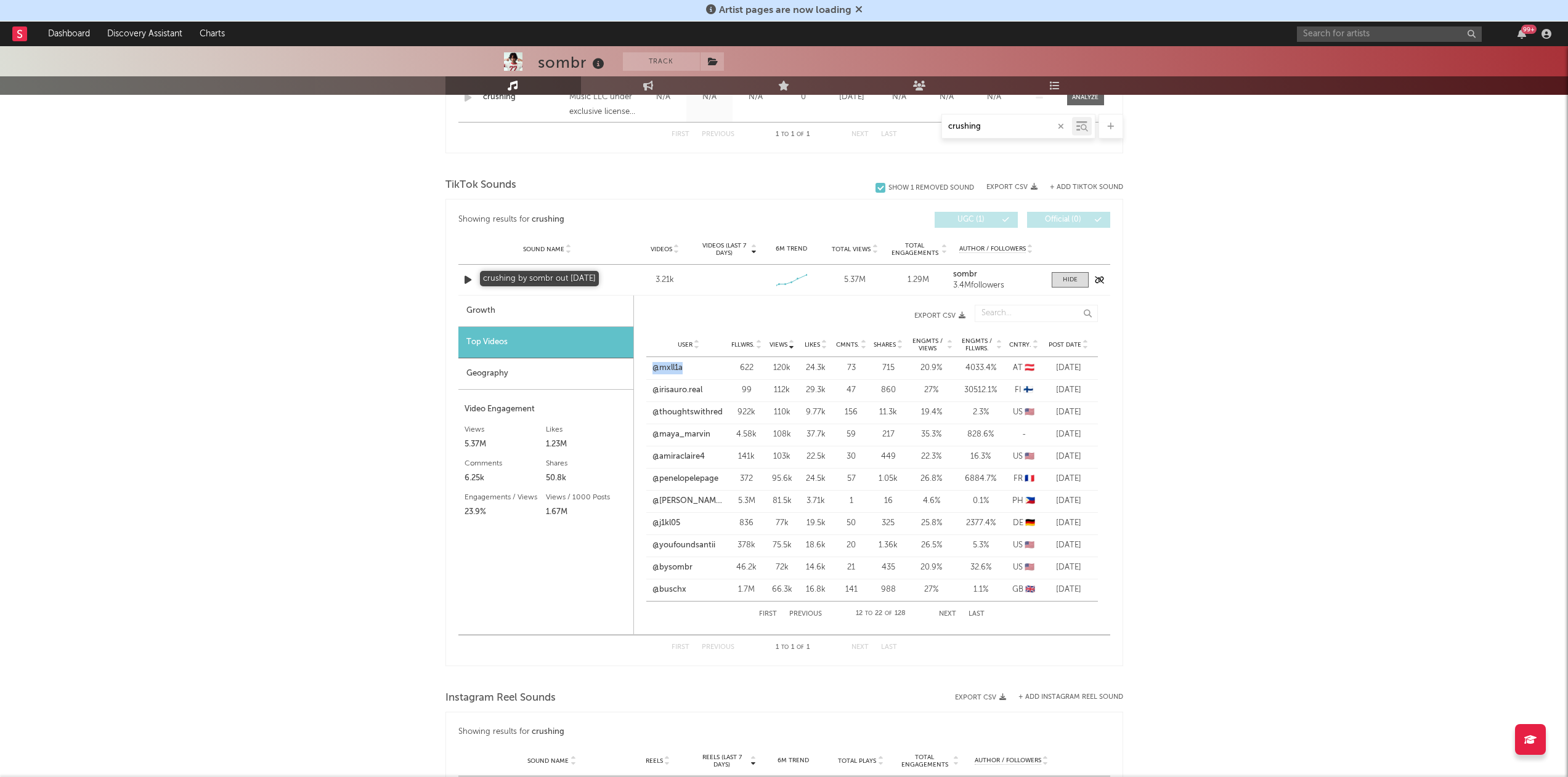
click at [551, 277] on div "crushing by sombr out [DATE]" at bounding box center [548, 280] width 129 height 12
